Goal: Information Seeking & Learning: Find specific page/section

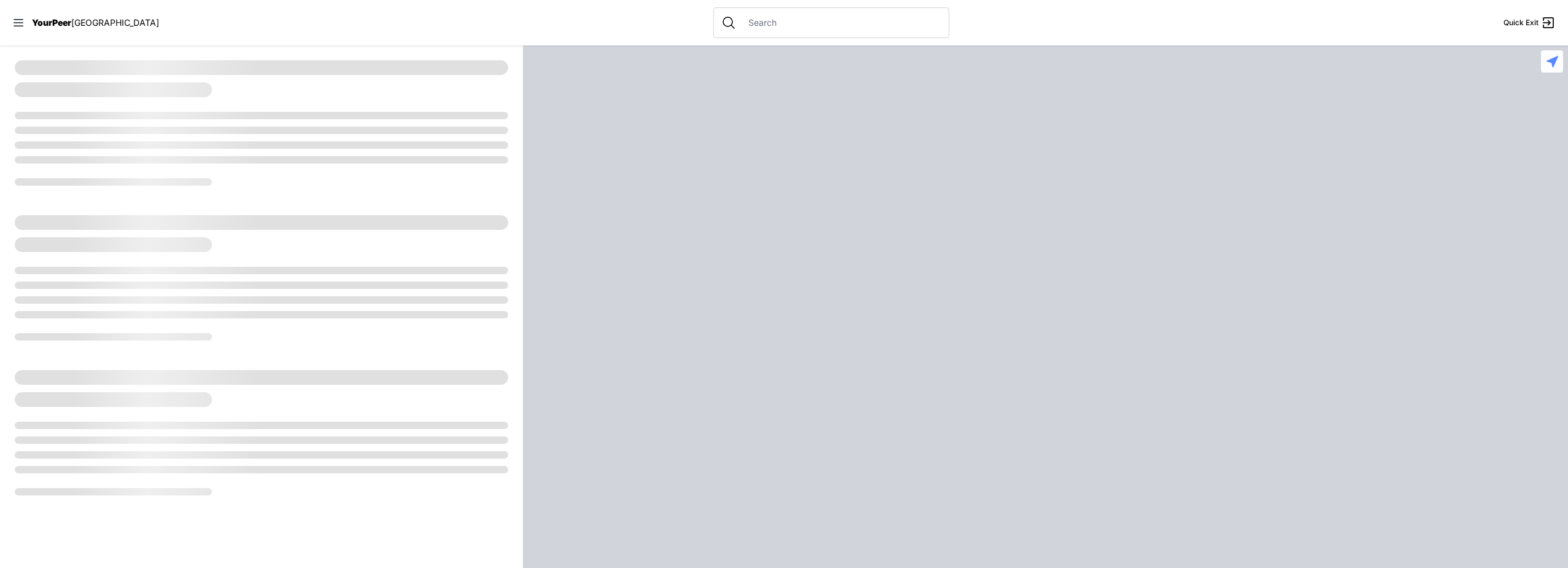
select select "recentlyUpdated"
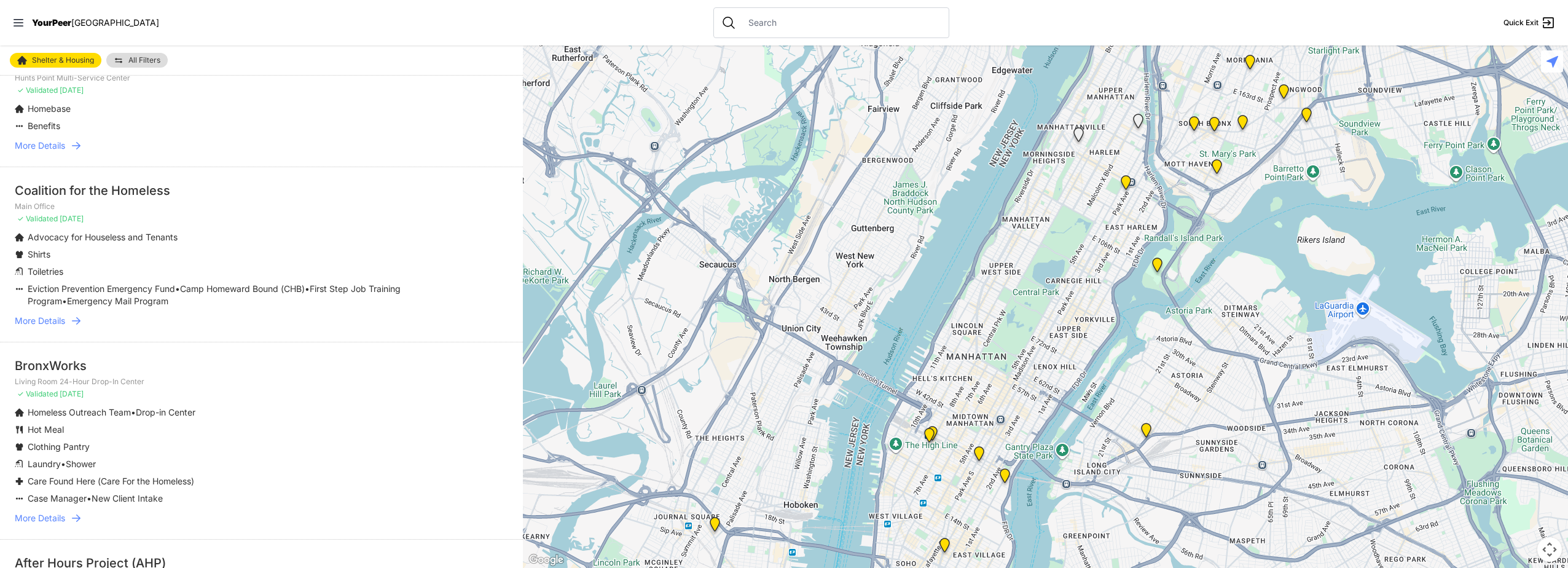
scroll to position [738, 0]
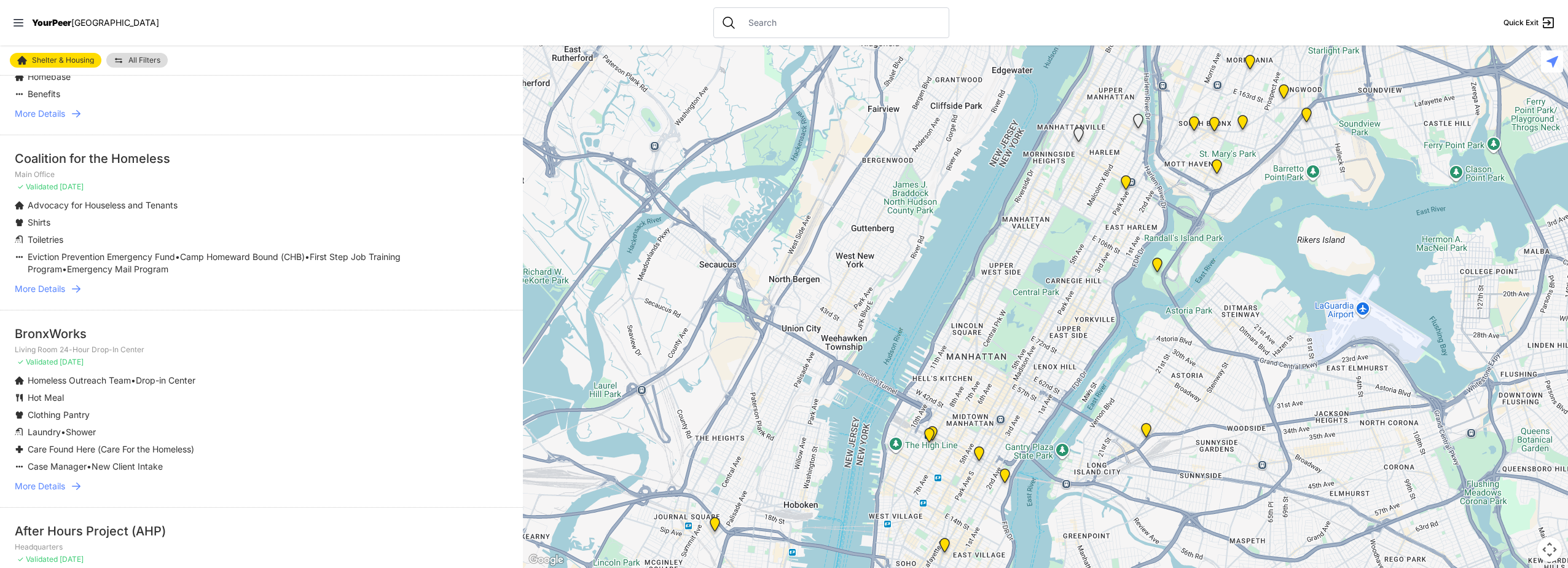
click at [57, 487] on span "More Details" at bounding box center [39, 486] width 50 height 12
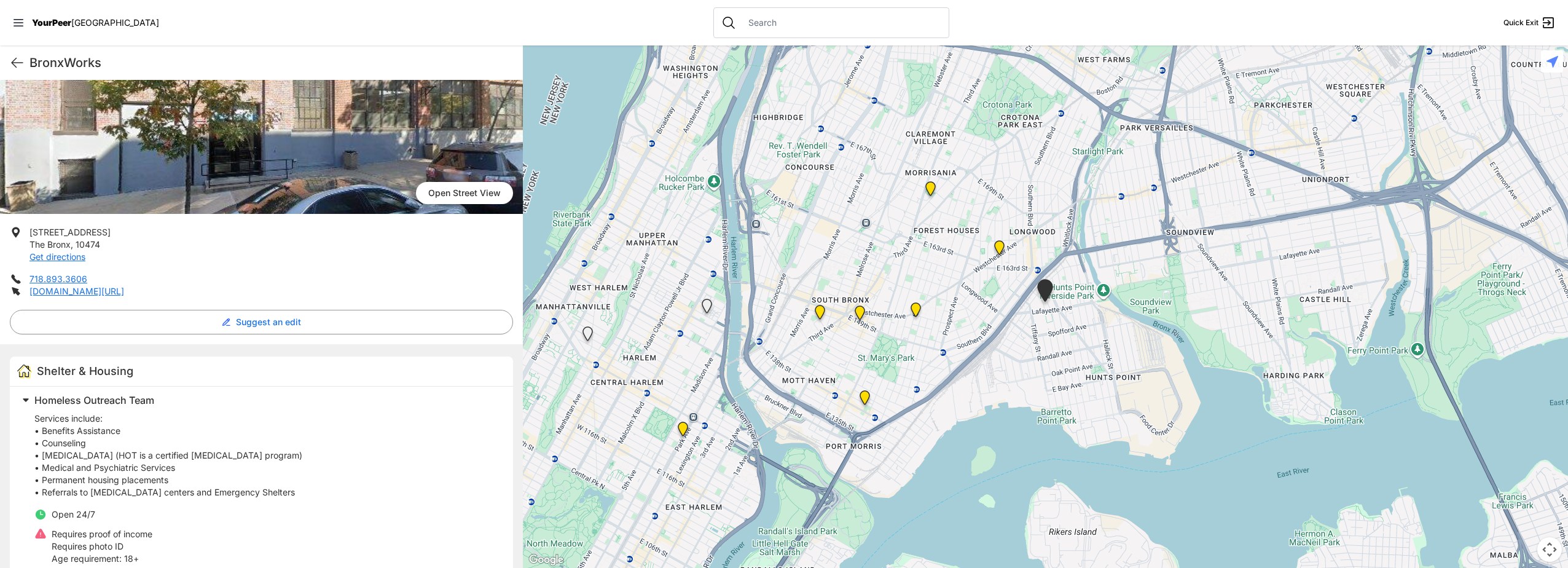
scroll to position [123, 0]
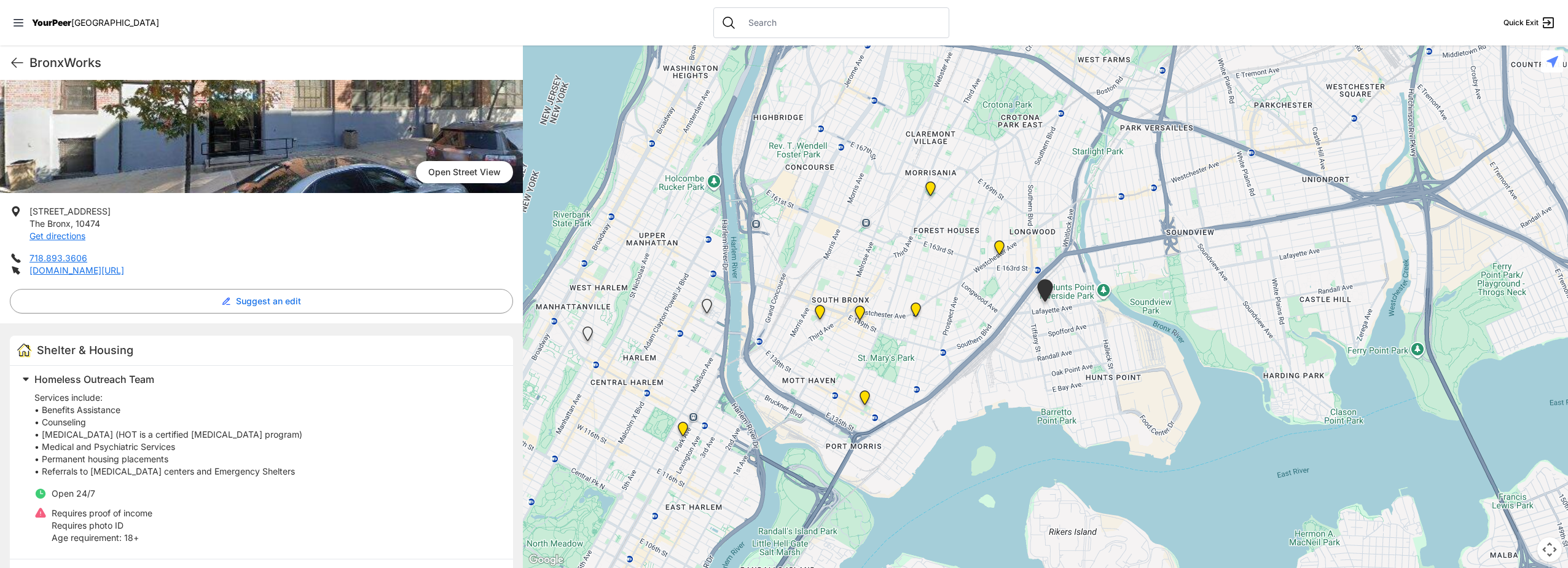
click at [465, 461] on p "Services include: • Benefits Assistance • Counseling • [MEDICAL_DATA] (HOT is a…" at bounding box center [266, 434] width 464 height 86
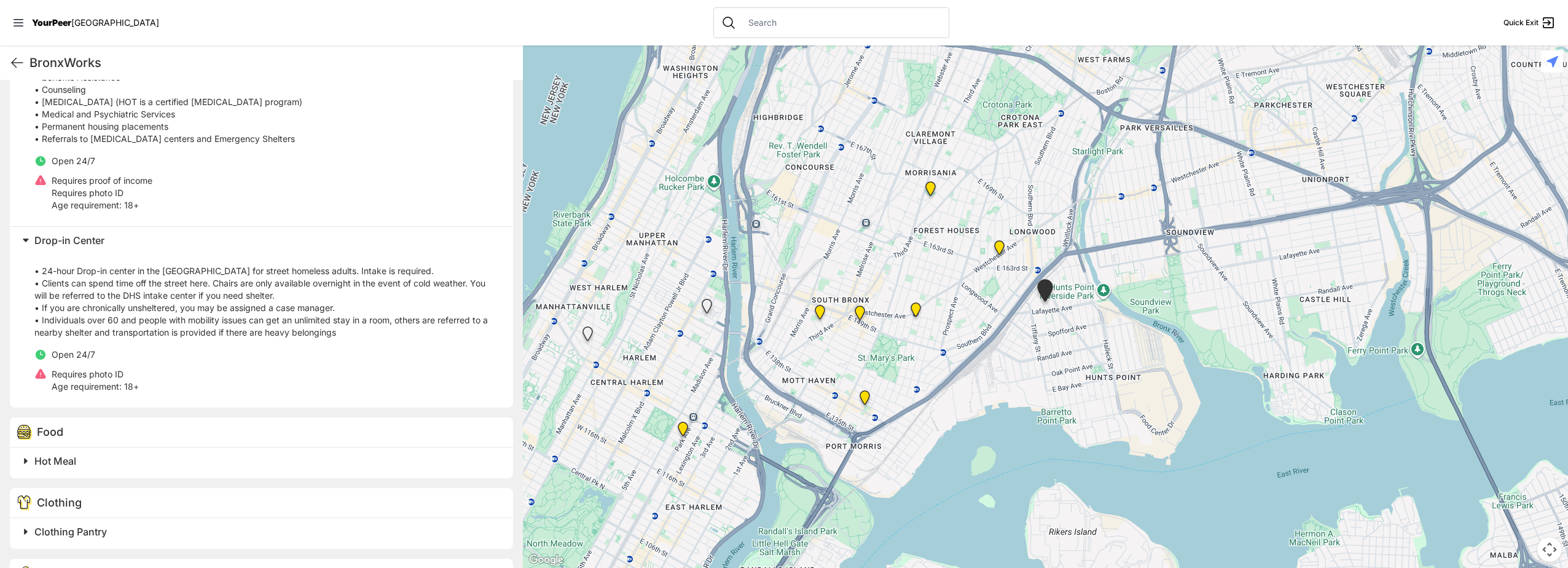
scroll to position [478, 0]
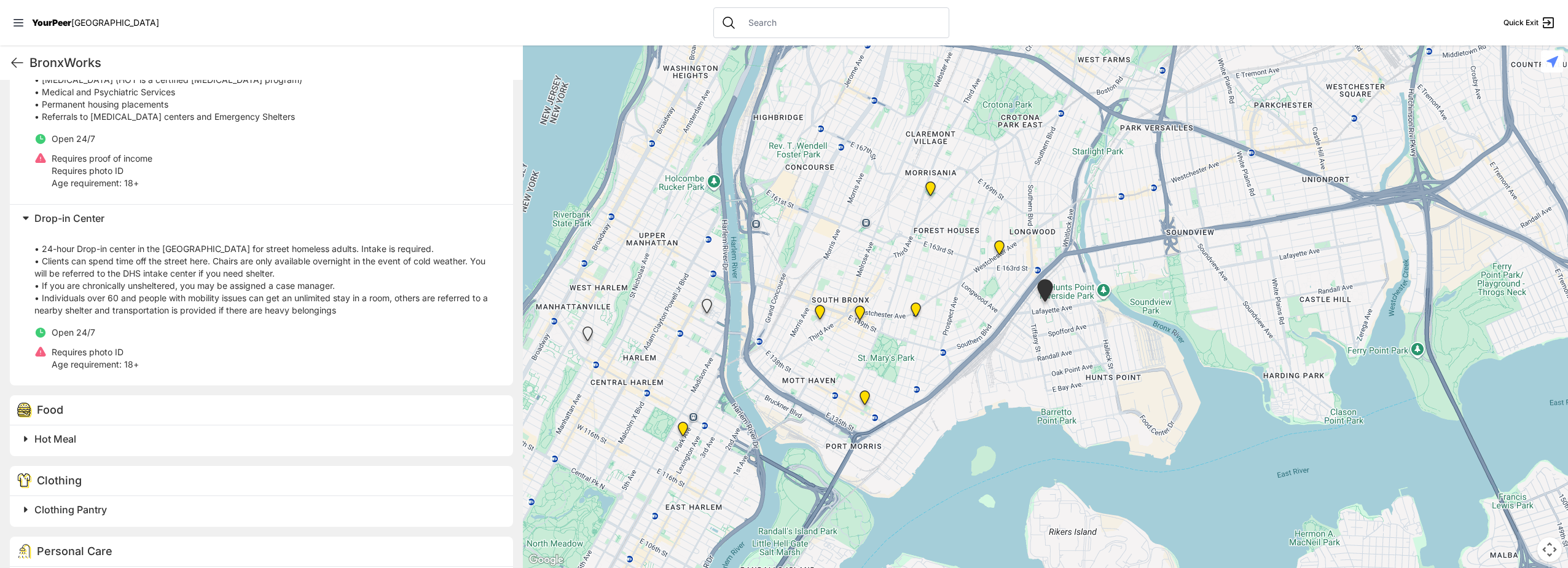
click at [344, 312] on p "• 24-hour Drop-in center in the [GEOGRAPHIC_DATA] for street homeless adults. I…" at bounding box center [266, 273] width 464 height 86
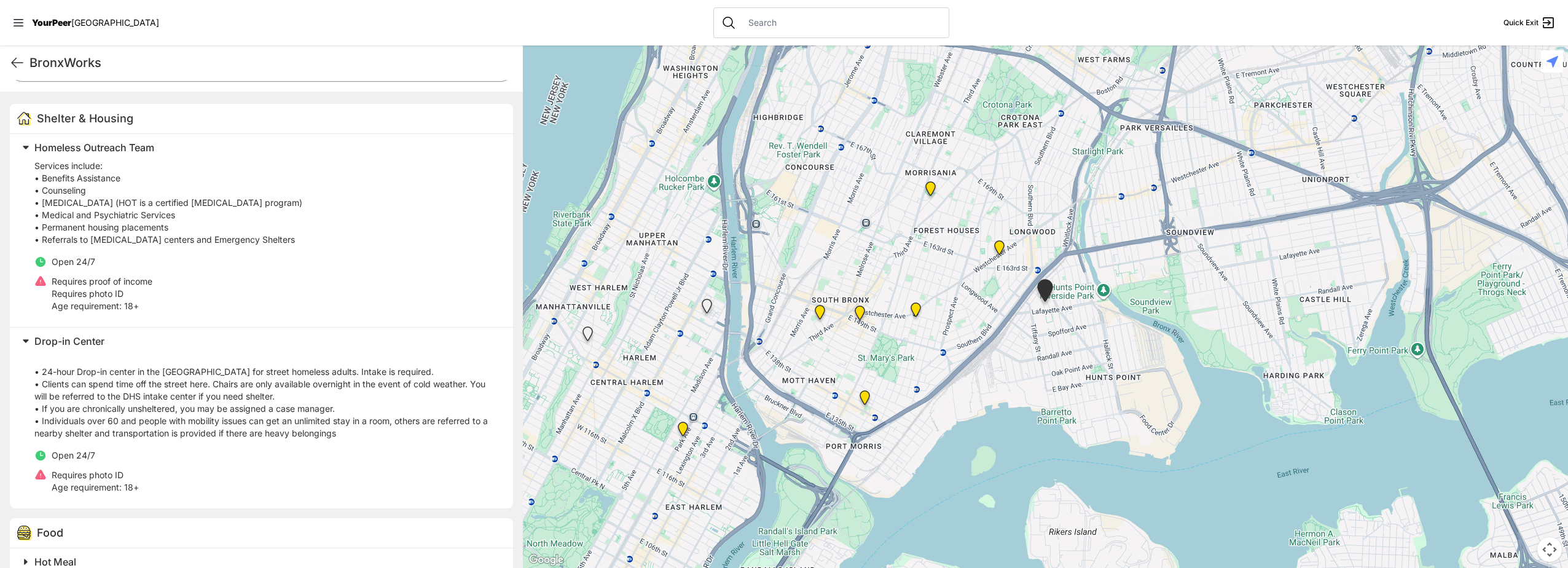
scroll to position [0, 0]
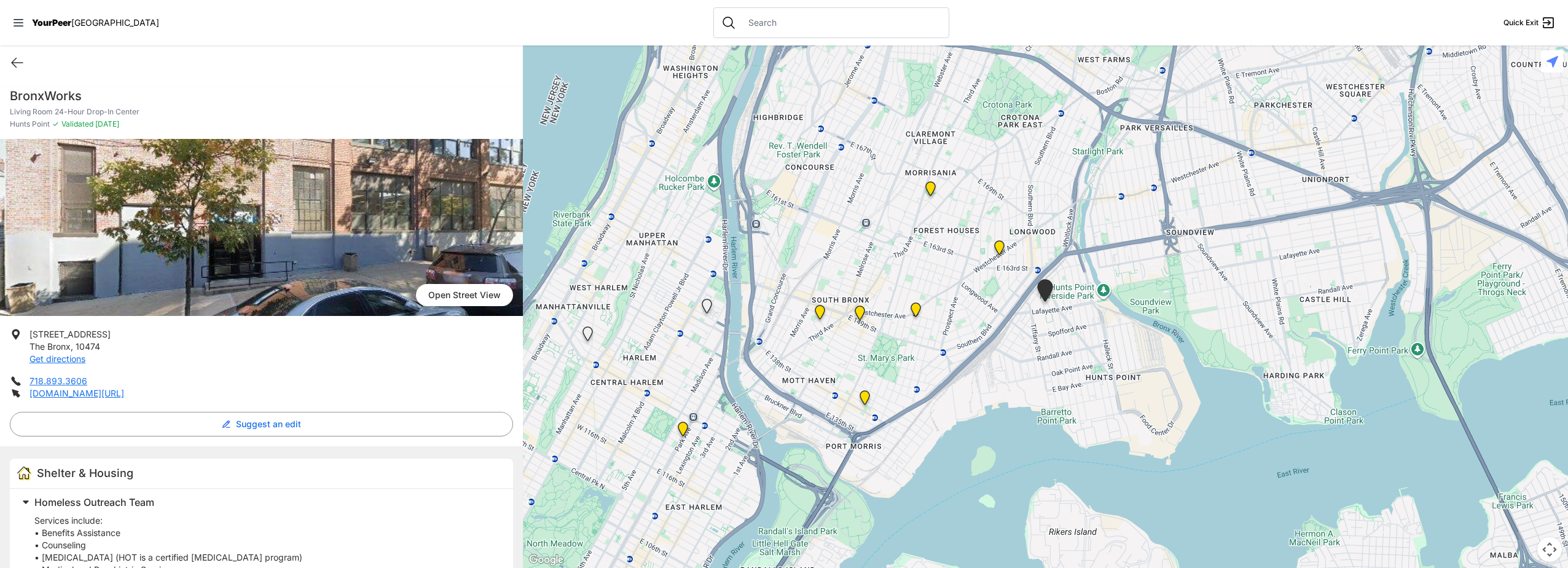
click at [467, 339] on li "[STREET_ADDRESS] Get directions" at bounding box center [262, 346] width 503 height 37
click at [448, 75] on div "Quick Exit" at bounding box center [261, 62] width 523 height 34
click at [124, 391] on link "[DOMAIN_NAME][URL]" at bounding box center [77, 393] width 95 height 10
click at [324, 56] on div "Quick Exit" at bounding box center [261, 62] width 523 height 34
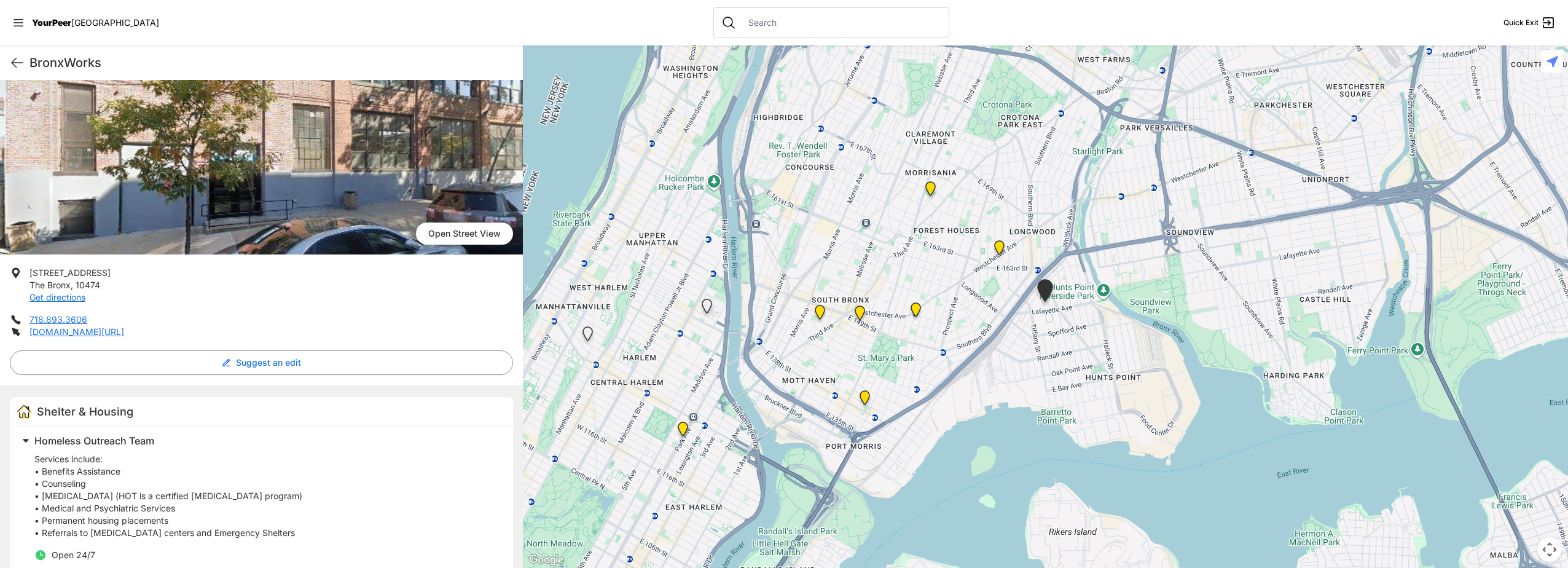
scroll to position [123, 0]
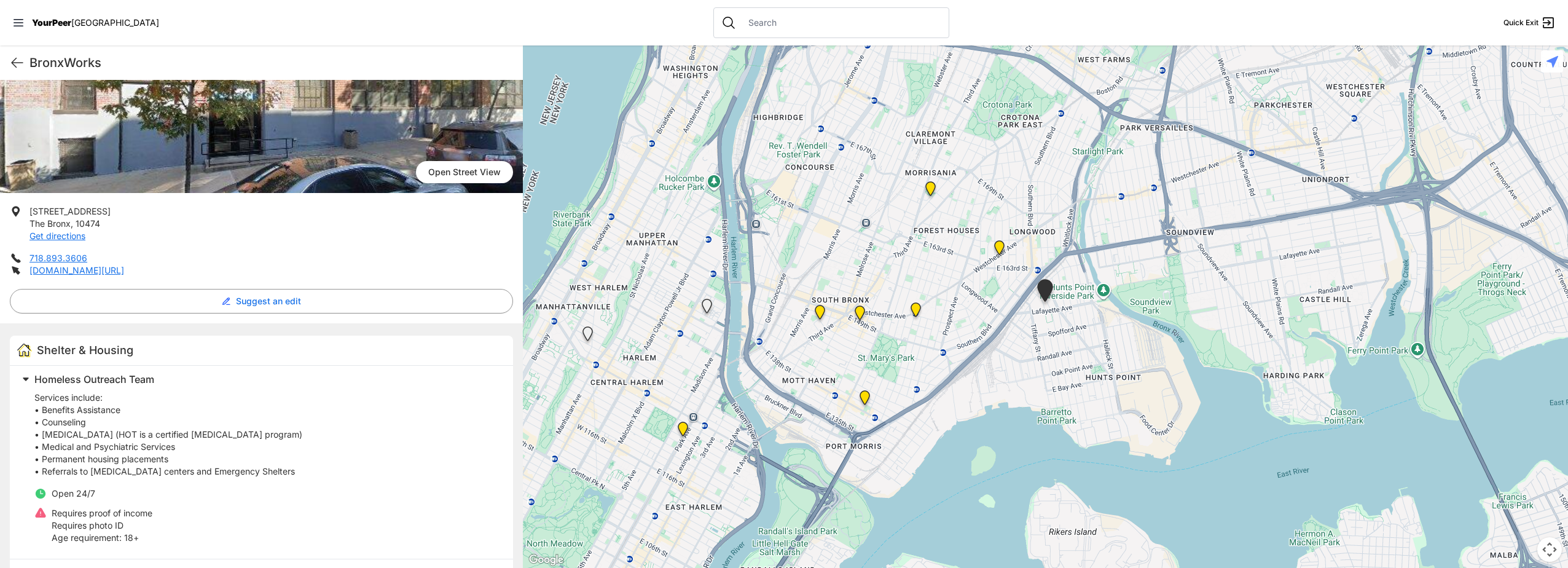
click at [338, 23] on nav "YourPeer [GEOGRAPHIC_DATA] Quick Exit" at bounding box center [784, 22] width 1568 height 45
